Goal: Find specific page/section: Find specific page/section

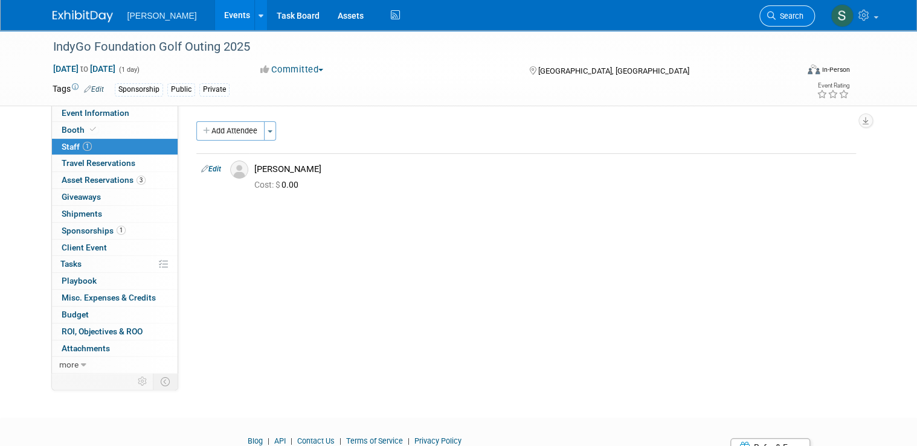
click at [796, 11] on span "Search" at bounding box center [790, 15] width 28 height 9
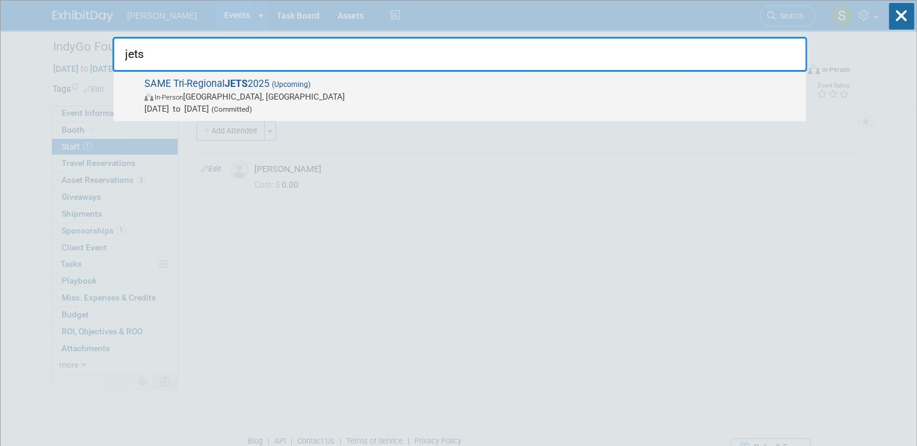
type input "jets"
click at [372, 76] on div "SAME Tri-Regional JETS 2025 (Upcoming) In-Person [GEOGRAPHIC_DATA], [GEOGRAPHIC…" at bounding box center [460, 97] width 692 height 50
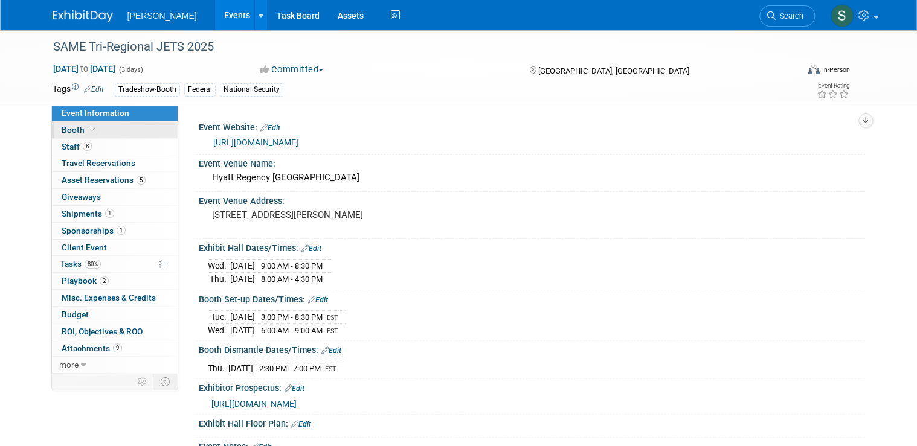
click at [126, 138] on link "Booth" at bounding box center [115, 130] width 126 height 16
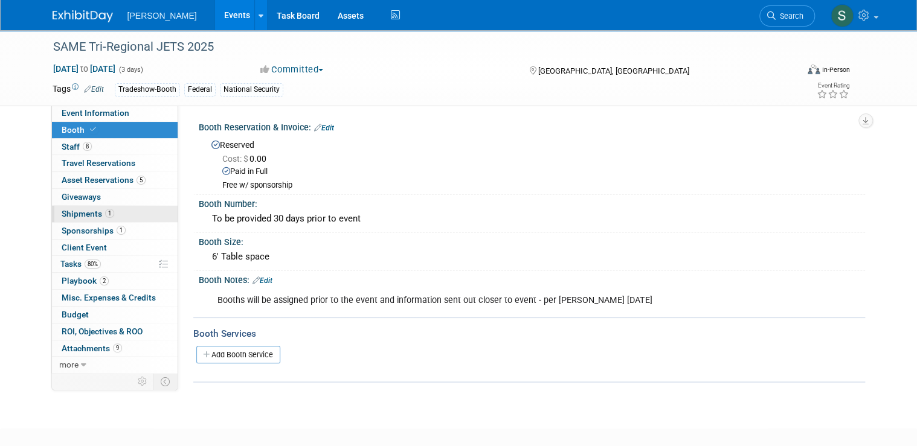
click at [117, 213] on link "1 Shipments 1" at bounding box center [115, 214] width 126 height 16
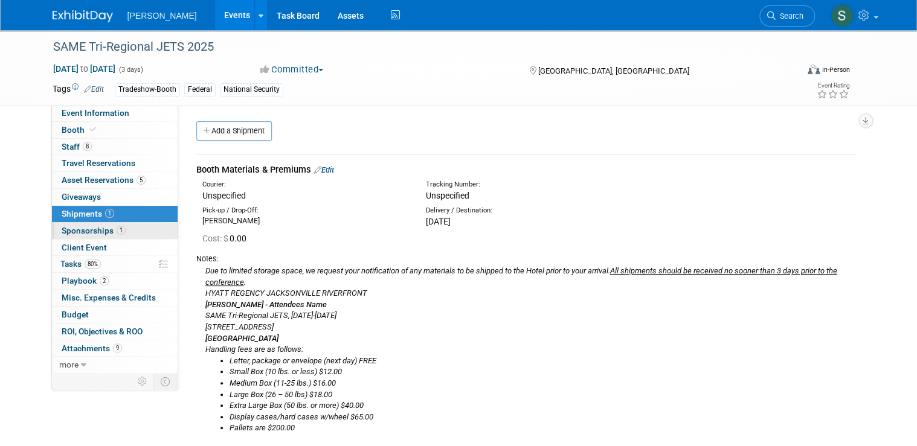
click at [127, 230] on link "1 Sponsorships 1" at bounding box center [115, 231] width 126 height 16
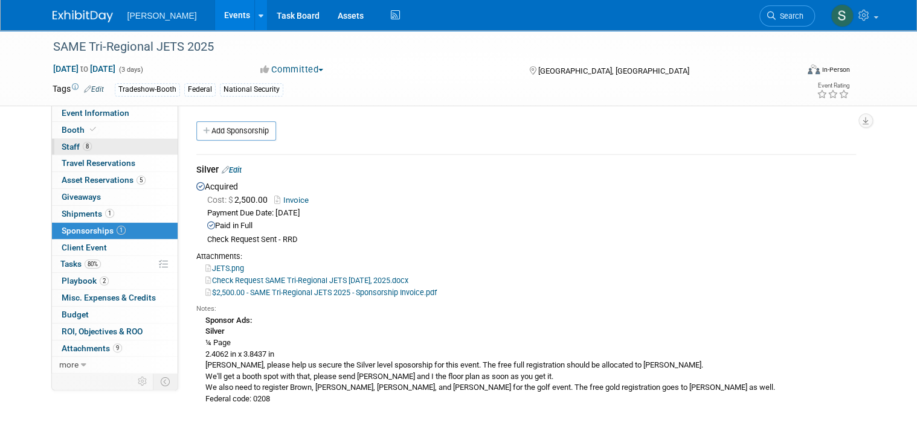
click at [121, 140] on link "8 Staff 8" at bounding box center [115, 147] width 126 height 16
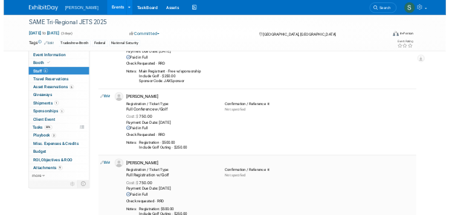
scroll to position [290, 0]
